Goal: Task Accomplishment & Management: Manage account settings

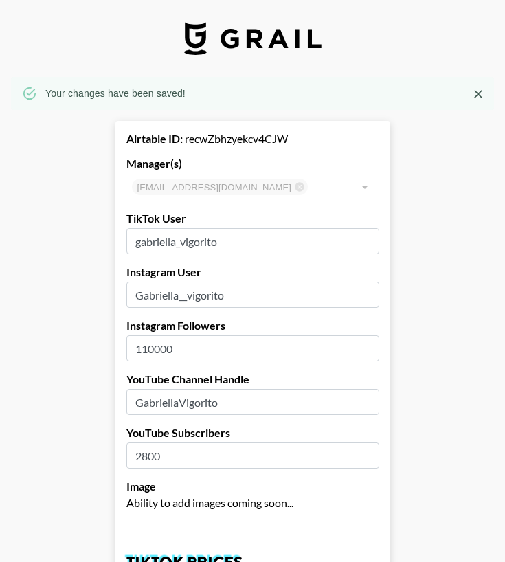
select select "USD"
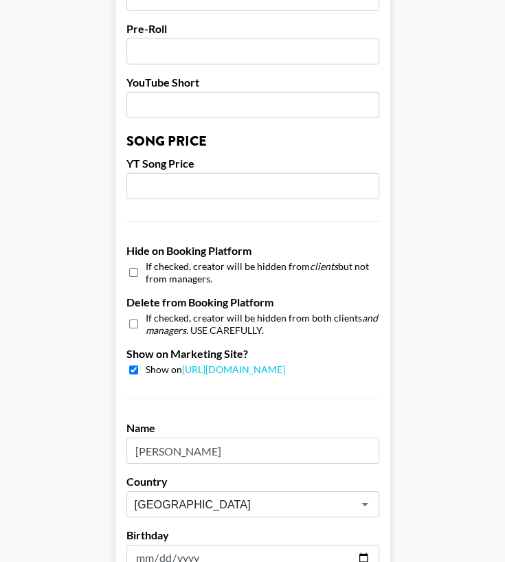
scroll to position [1344, 0]
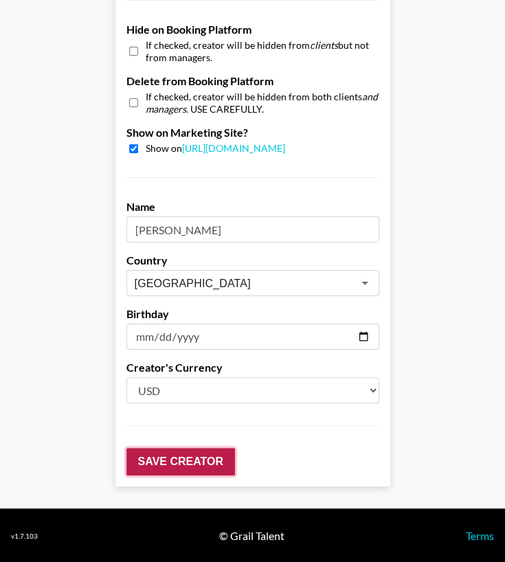
click at [168, 467] on input "Save Creator" at bounding box center [180, 461] width 109 height 27
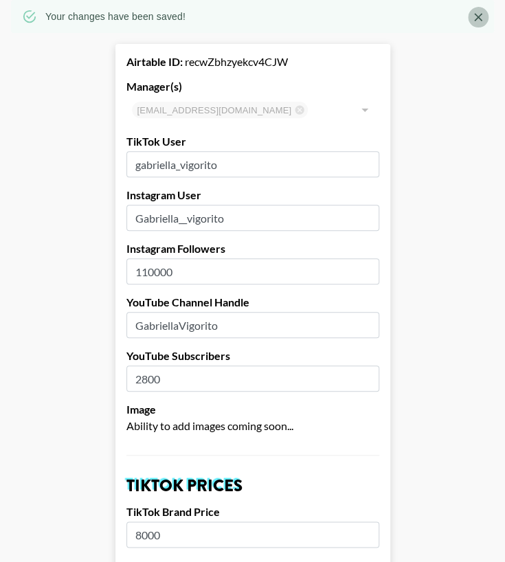
click at [485, 12] on icon "Close" at bounding box center [478, 17] width 14 height 14
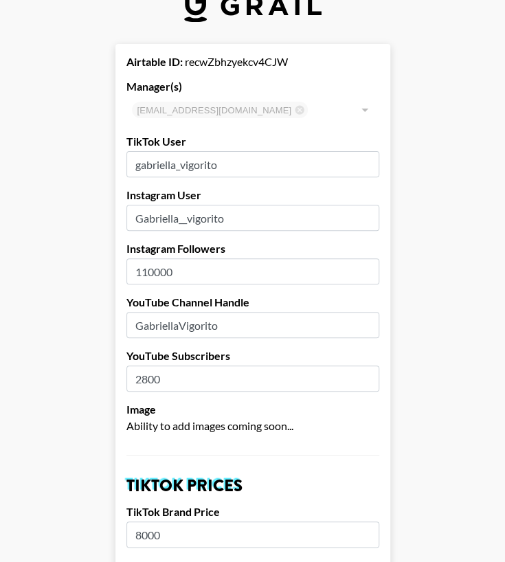
scroll to position [0, 0]
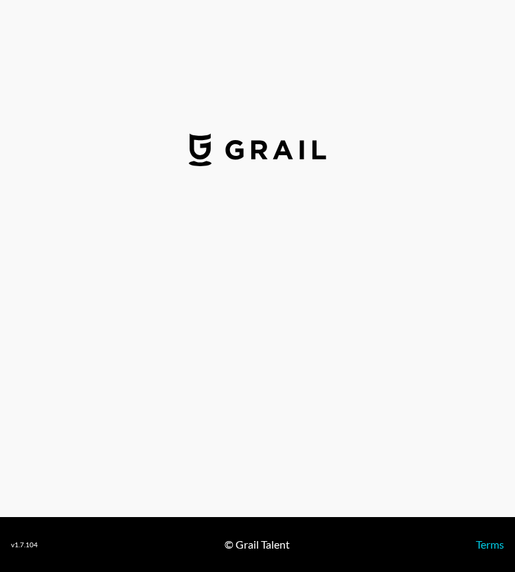
select select "USD"
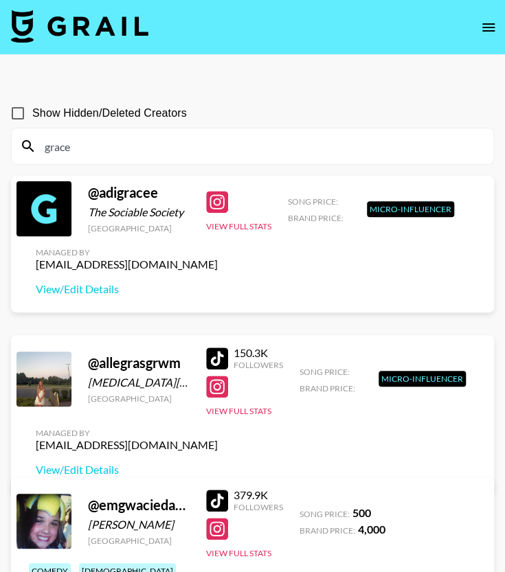
click at [492, 30] on icon "open drawer" at bounding box center [488, 27] width 16 height 16
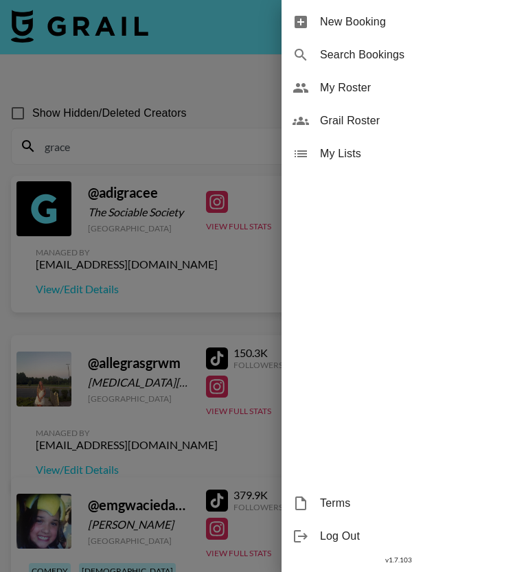
click at [359, 84] on span "My Roster" at bounding box center [412, 88] width 184 height 16
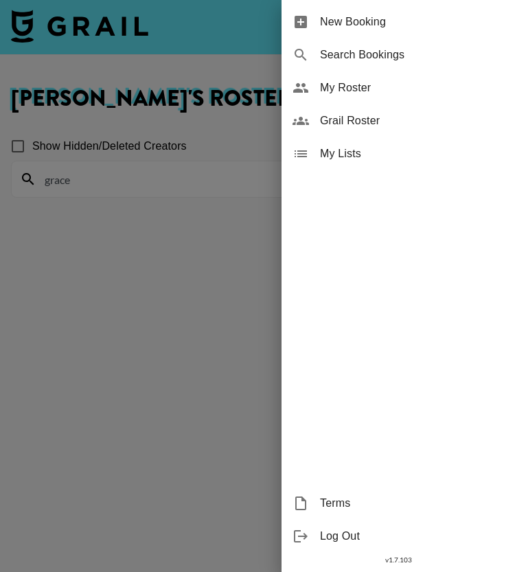
click at [343, 84] on span "My Roster" at bounding box center [412, 88] width 184 height 16
click at [326, 95] on span "My Roster" at bounding box center [412, 88] width 184 height 16
click at [148, 267] on div at bounding box center [257, 286] width 515 height 572
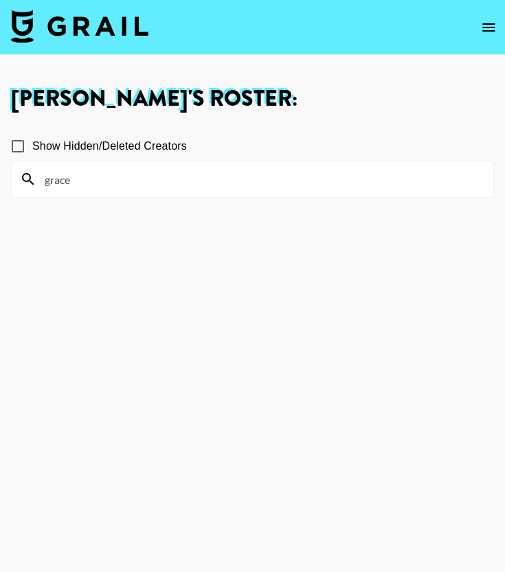
click at [81, 176] on input "grace" at bounding box center [260, 179] width 448 height 22
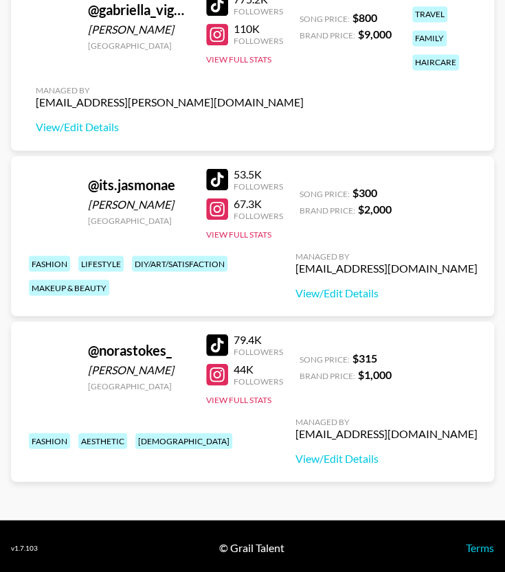
scroll to position [620, 0]
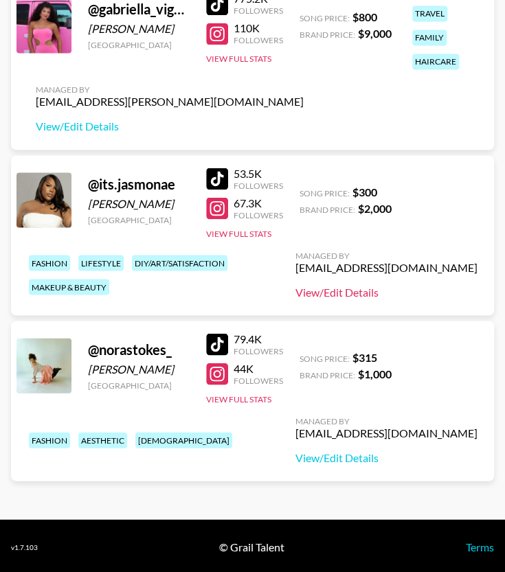
click at [334, 293] on link "View/Edit Details" at bounding box center [386, 292] width 182 height 14
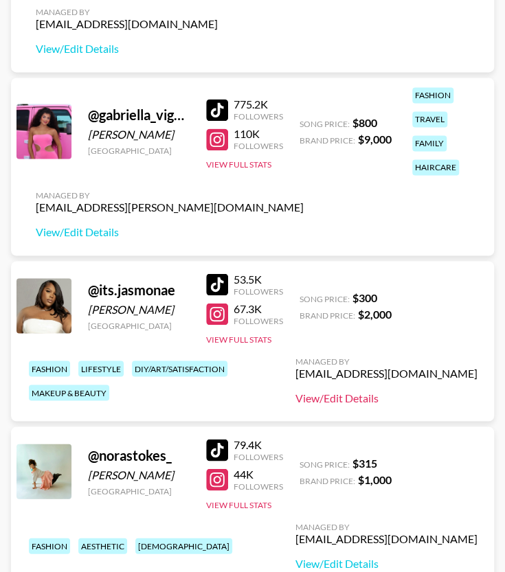
scroll to position [514, 0]
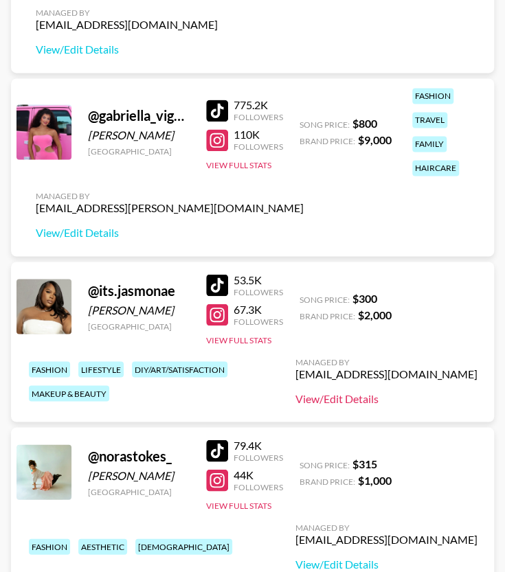
click at [323, 398] on link "View/Edit Details" at bounding box center [386, 398] width 182 height 14
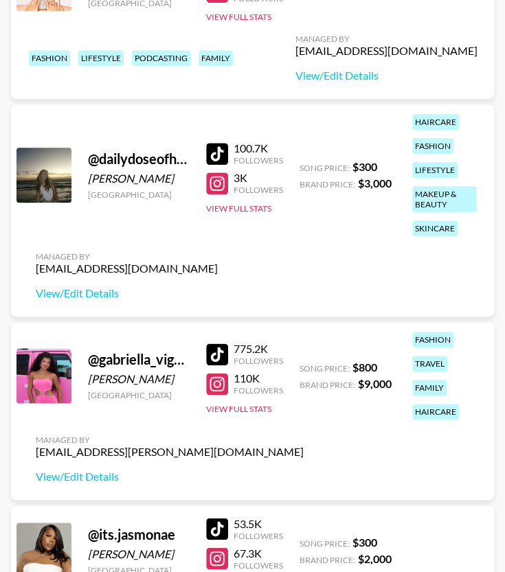
scroll to position [268, 0]
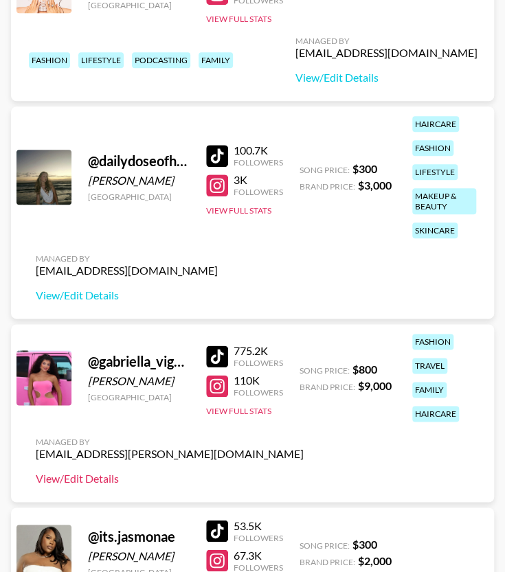
click at [117, 484] on link "View/Edit Details" at bounding box center [170, 479] width 268 height 14
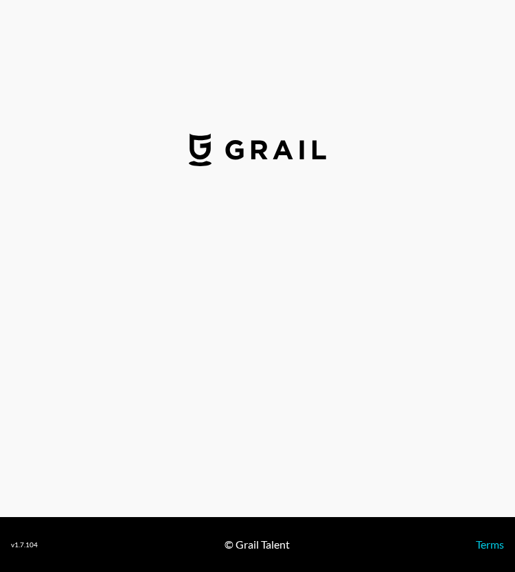
select select "USD"
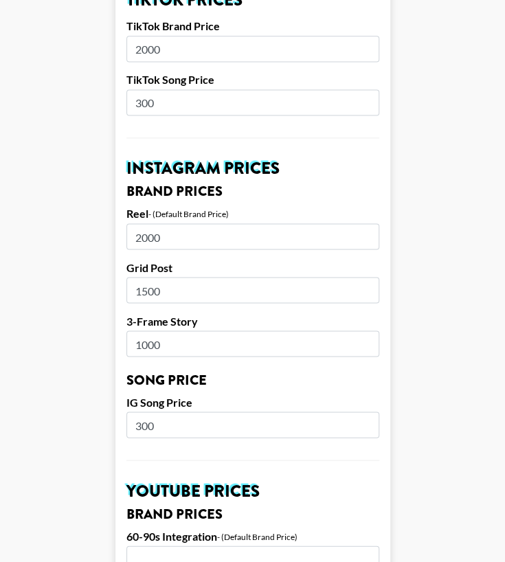
scroll to position [520, 0]
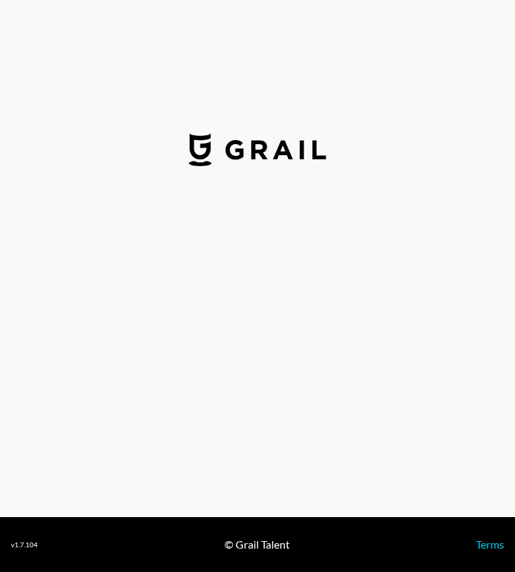
select select "USD"
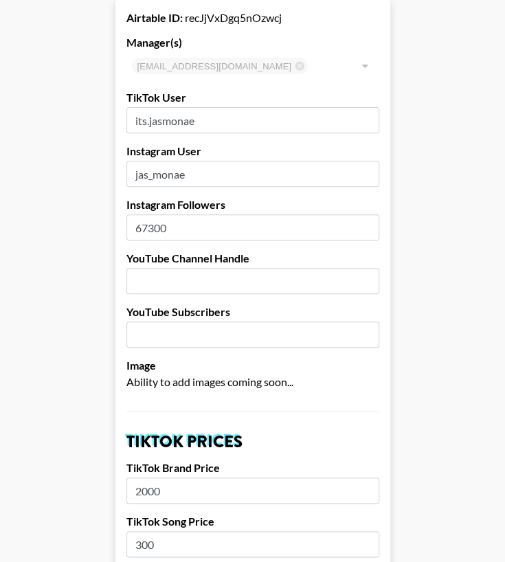
scroll to position [56, 0]
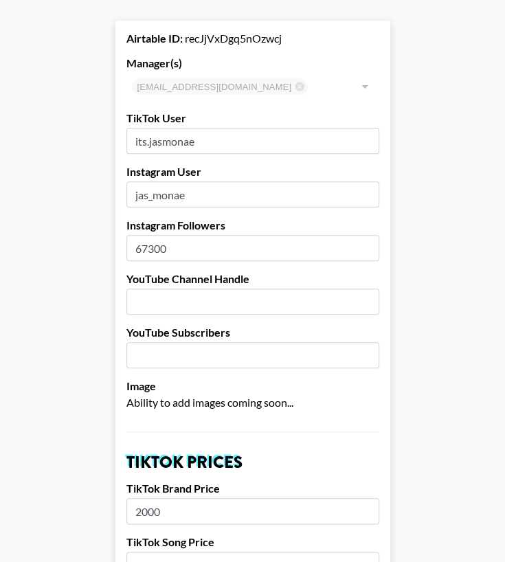
drag, startPoint x: 151, startPoint y: 250, endPoint x: 97, endPoint y: 256, distance: 54.6
drag, startPoint x: 209, startPoint y: 242, endPoint x: 108, endPoint y: 259, distance: 102.3
type input "75000"
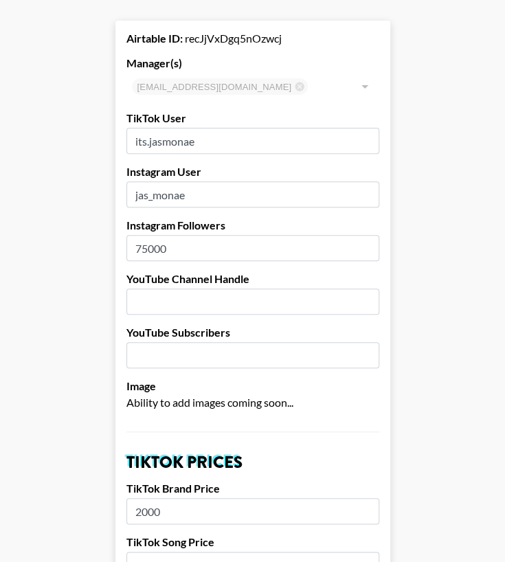
click at [244, 284] on label "YouTube Channel Handle" at bounding box center [252, 279] width 253 height 14
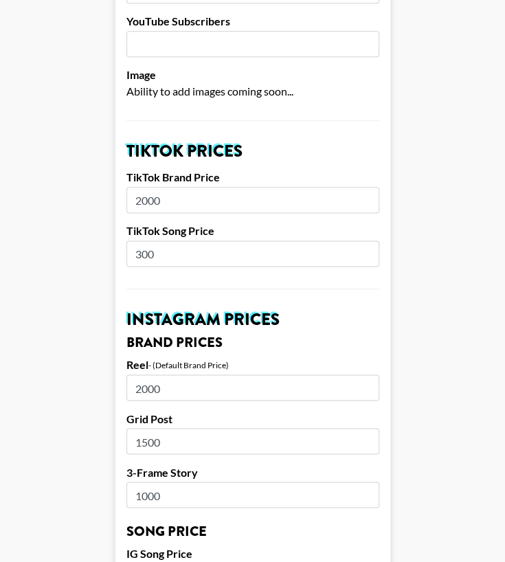
scroll to position [369, 0]
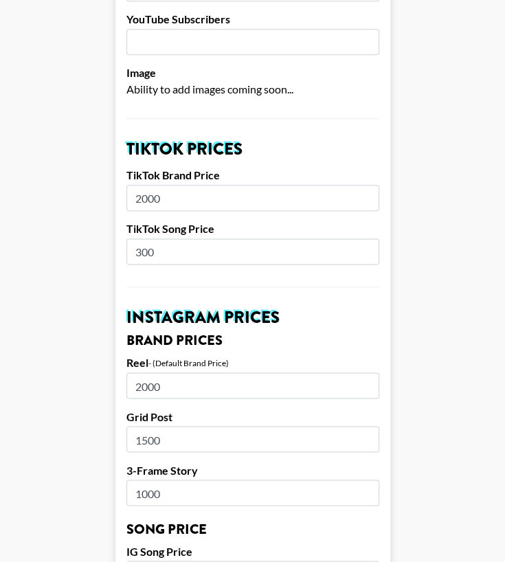
click at [137, 200] on input "2000" at bounding box center [252, 198] width 253 height 26
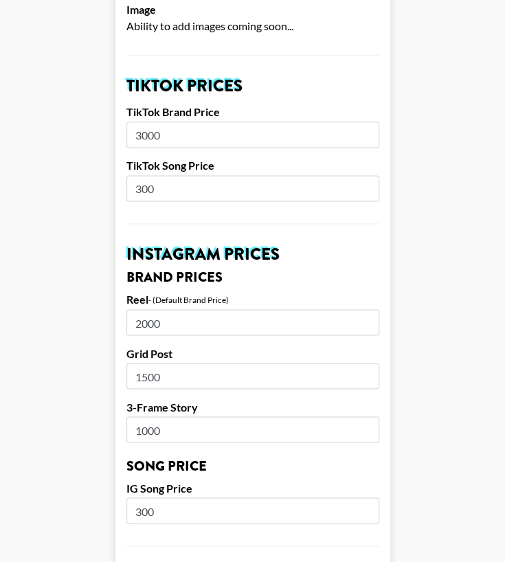
scroll to position [434, 0]
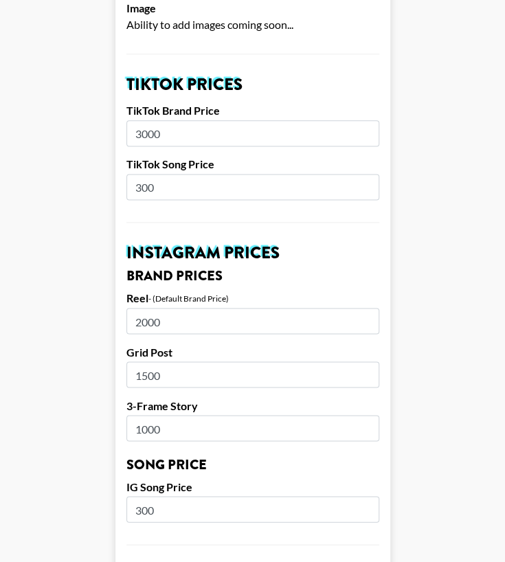
type input "3000"
click at [137, 317] on input "2000" at bounding box center [252, 321] width 253 height 26
type input "3000"
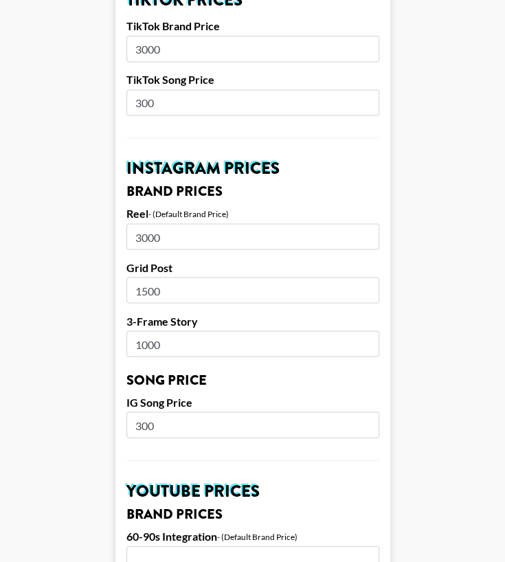
scroll to position [522, 0]
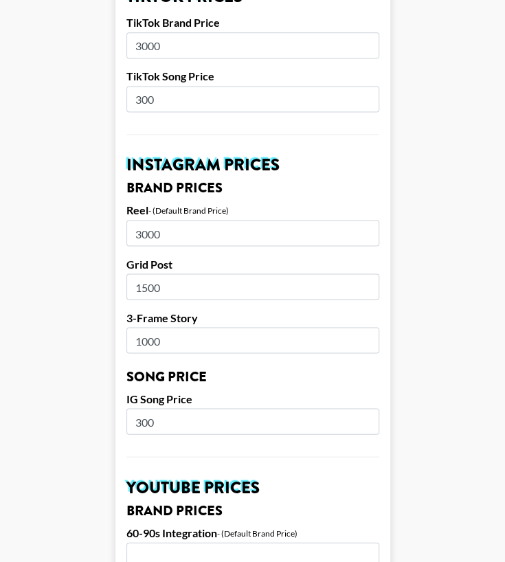
drag, startPoint x: 152, startPoint y: 288, endPoint x: 132, endPoint y: 288, distance: 19.9
click at [132, 288] on input "1500" at bounding box center [252, 286] width 253 height 26
type input "2000"
click at [248, 310] on label "3-Frame Story" at bounding box center [252, 317] width 253 height 14
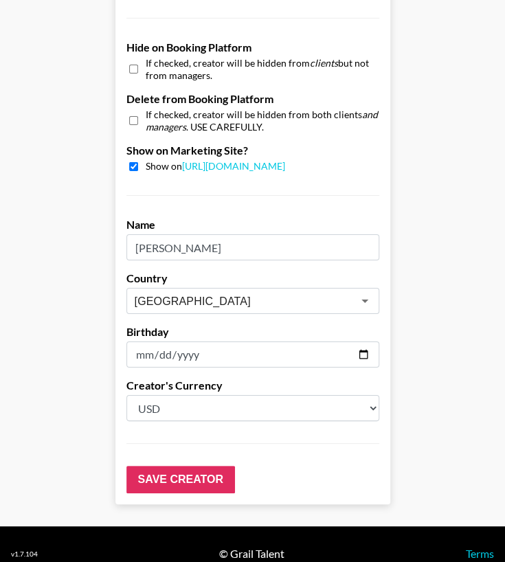
scroll to position [1300, 0]
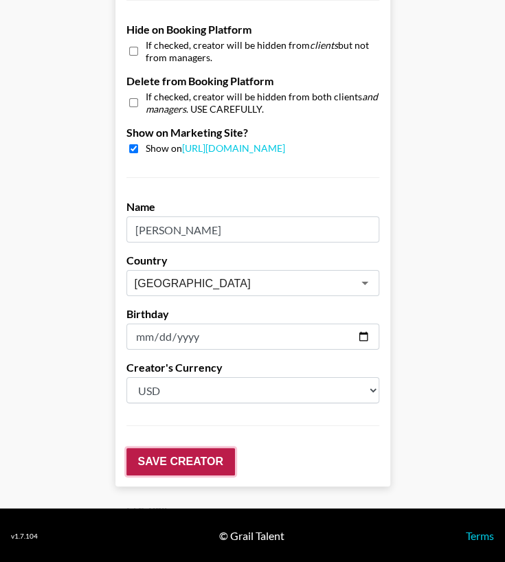
click at [209, 460] on input "Save Creator" at bounding box center [180, 461] width 109 height 27
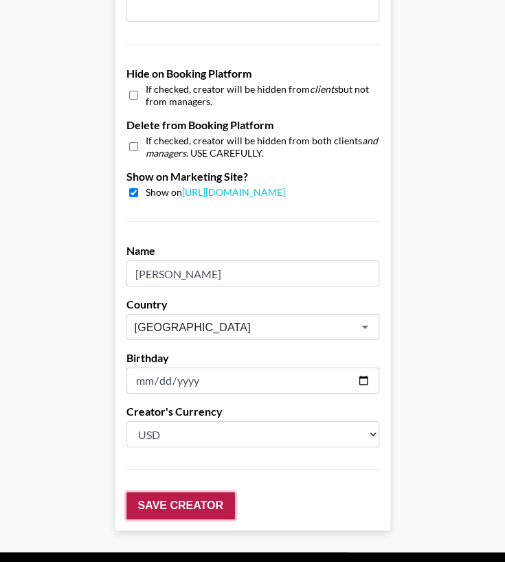
scroll to position [1344, 0]
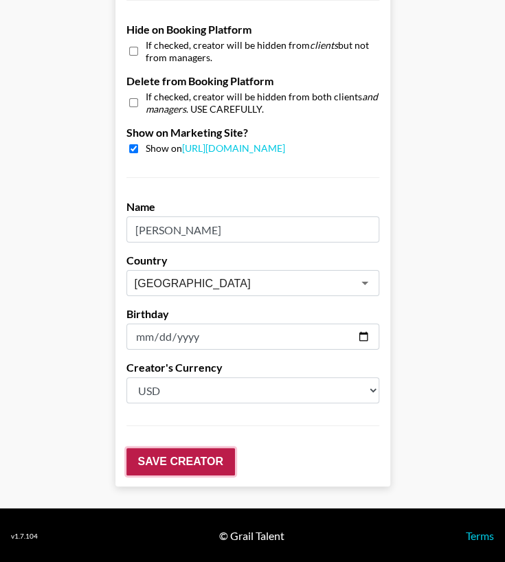
click at [163, 466] on input "Save Creator" at bounding box center [180, 461] width 109 height 27
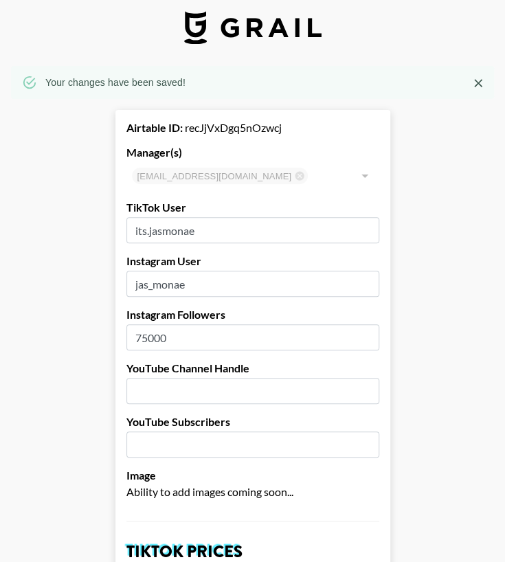
scroll to position [0, 0]
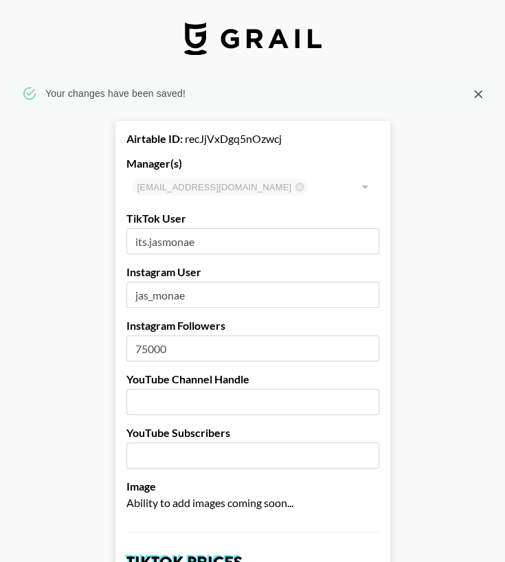
click at [482, 93] on icon "Close" at bounding box center [478, 94] width 8 height 8
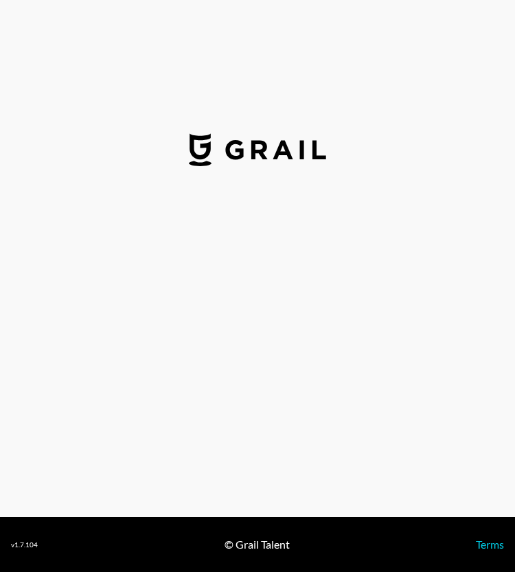
select select "USD"
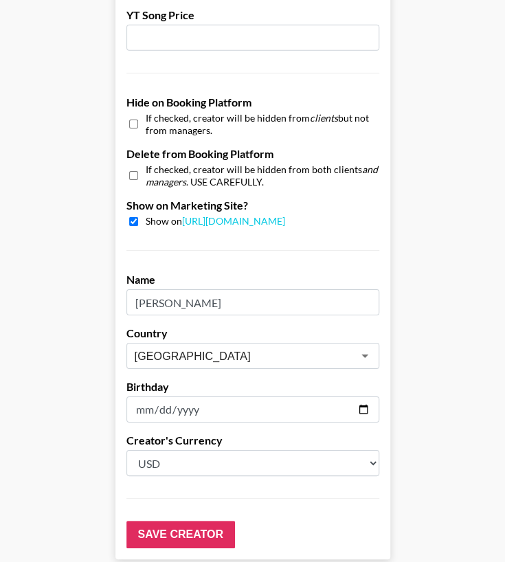
scroll to position [1300, 10]
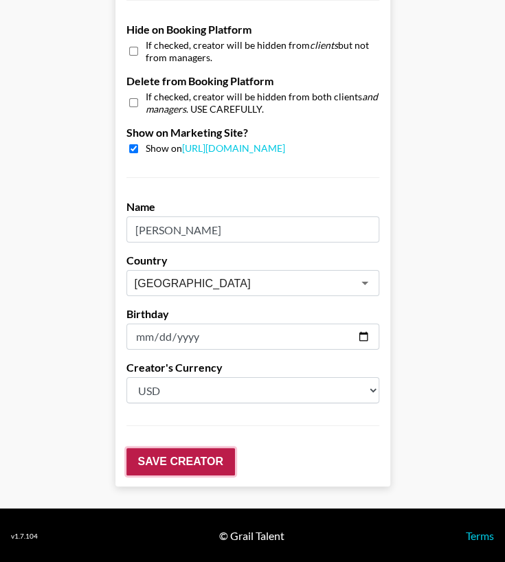
click at [149, 463] on input "Save Creator" at bounding box center [180, 461] width 109 height 27
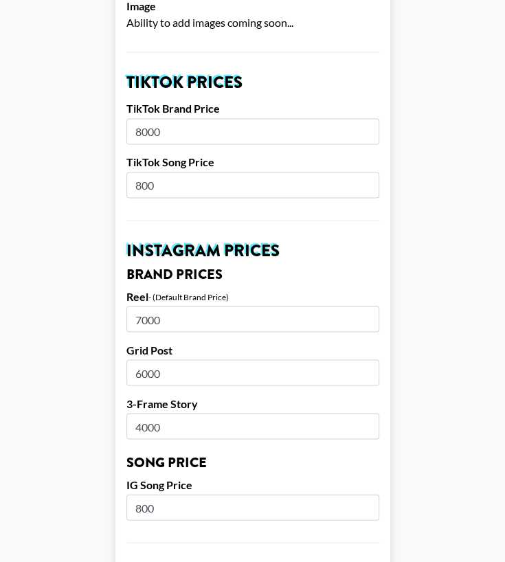
scroll to position [481, 0]
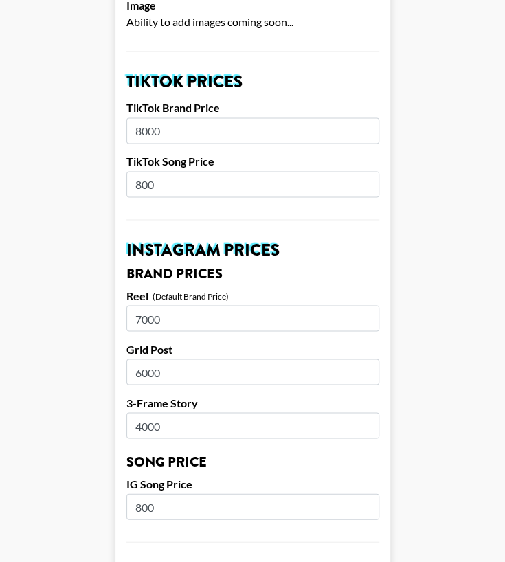
click at [148, 319] on input "7000" at bounding box center [252, 318] width 253 height 26
type input "6000"
click at [148, 367] on input "6000" at bounding box center [252, 372] width 253 height 26
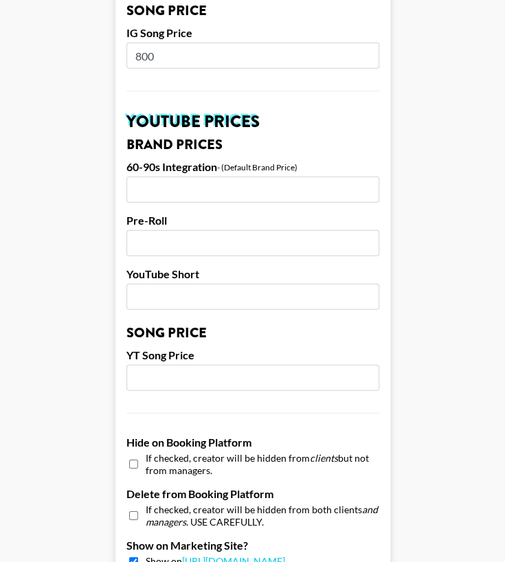
scroll to position [1344, 0]
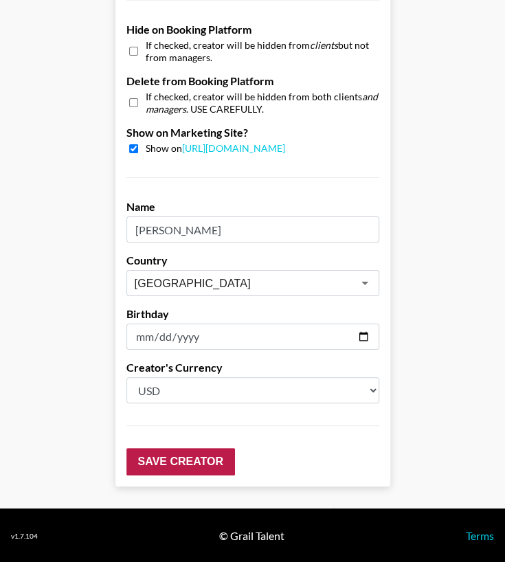
type input "5000"
click at [173, 464] on input "Save Creator" at bounding box center [180, 461] width 109 height 27
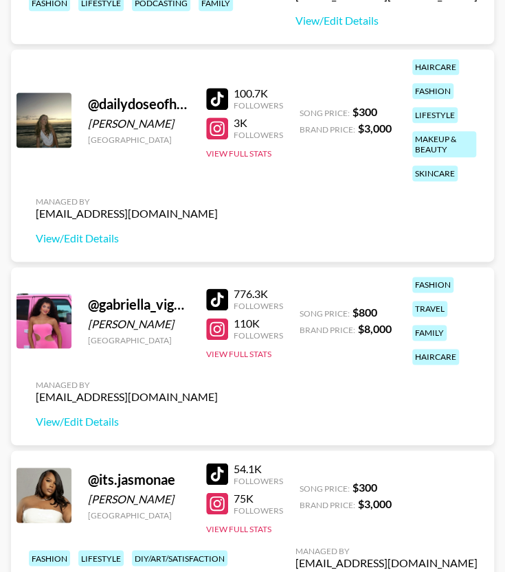
scroll to position [326, 0]
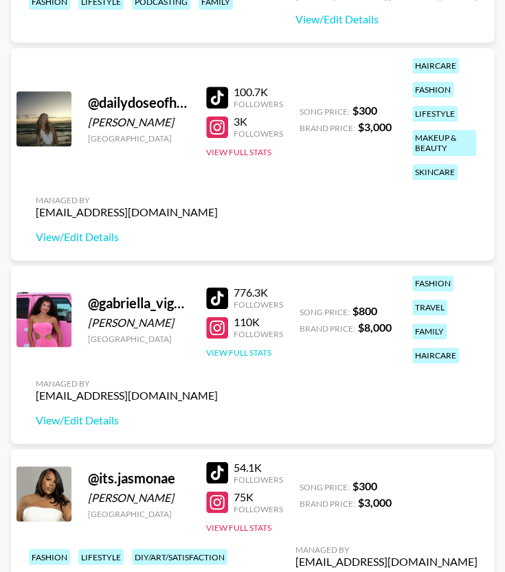
click at [253, 350] on button "View Full Stats" at bounding box center [238, 353] width 65 height 10
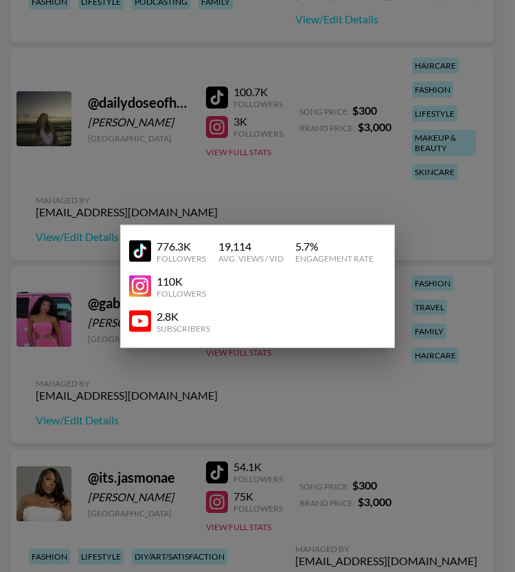
click at [307, 384] on div at bounding box center [257, 286] width 515 height 572
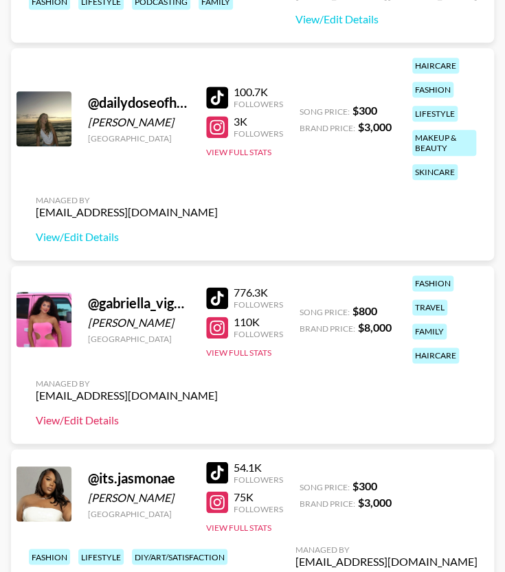
click at [106, 418] on link "View/Edit Details" at bounding box center [127, 420] width 182 height 14
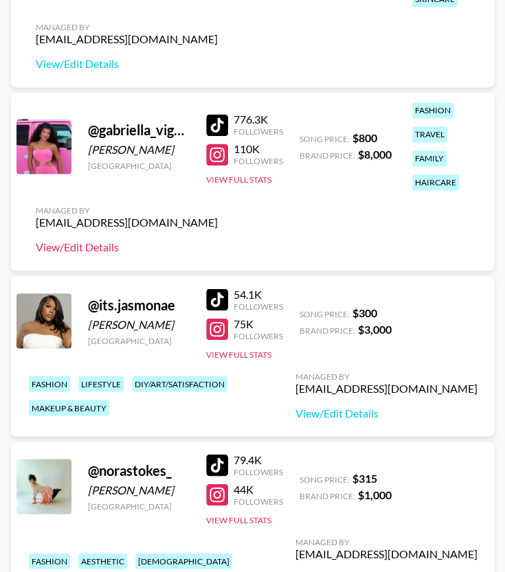
scroll to position [622, 0]
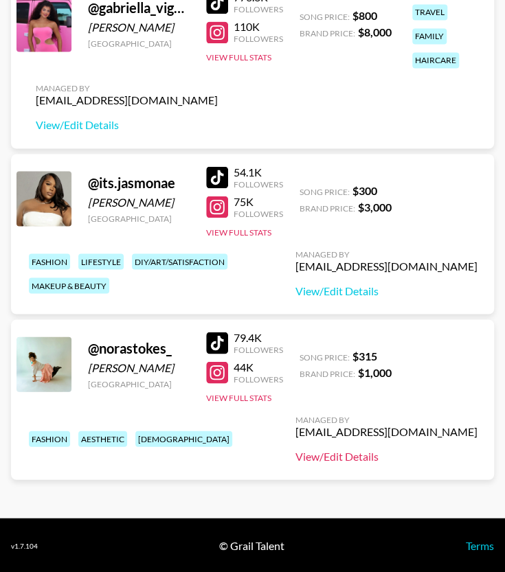
click at [295, 456] on link "View/Edit Details" at bounding box center [386, 456] width 182 height 14
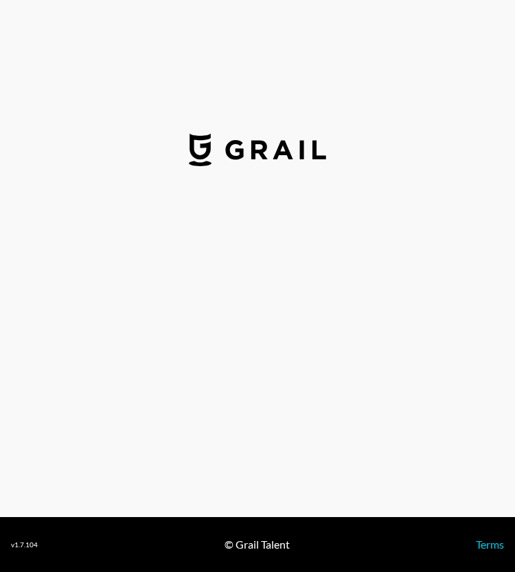
select select "USD"
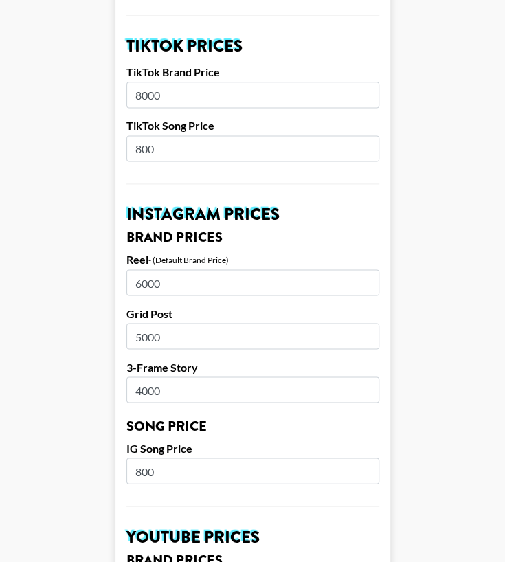
scroll to position [479, 0]
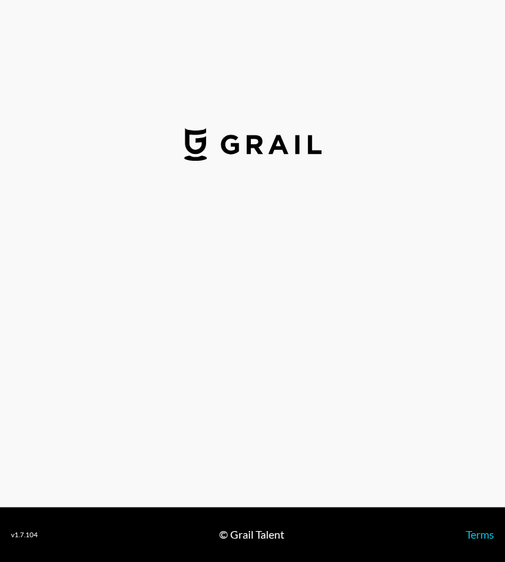
select select "USD"
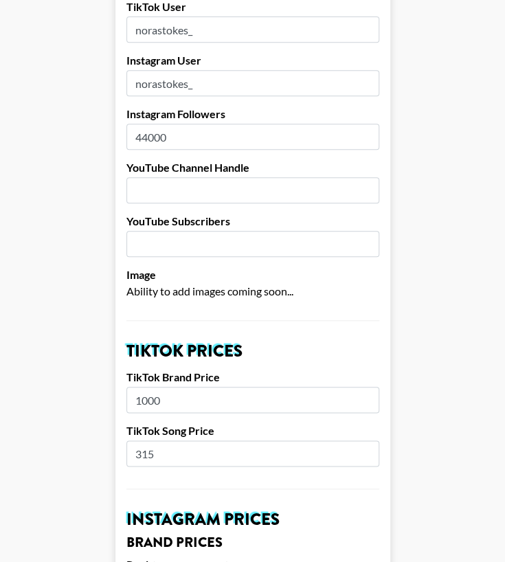
scroll to position [163, 0]
